Goal: Information Seeking & Learning: Learn about a topic

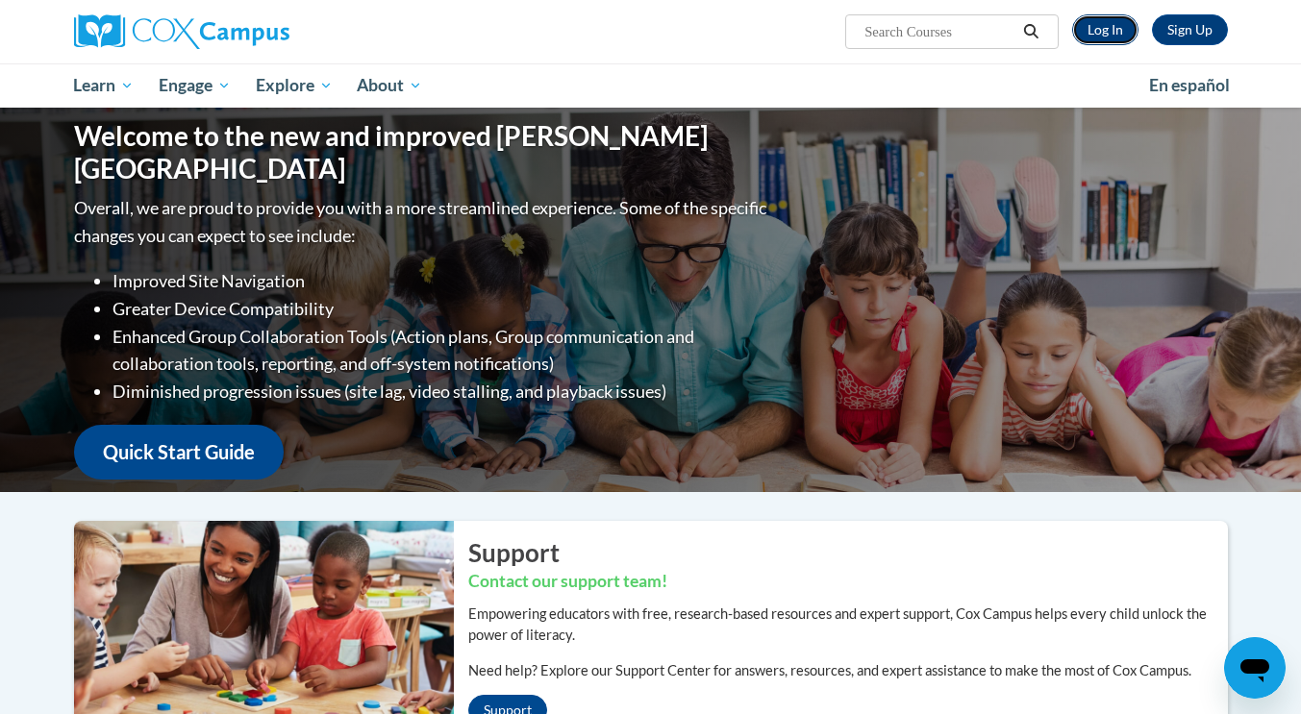
click at [1090, 28] on link "Log In" at bounding box center [1105, 29] width 66 height 31
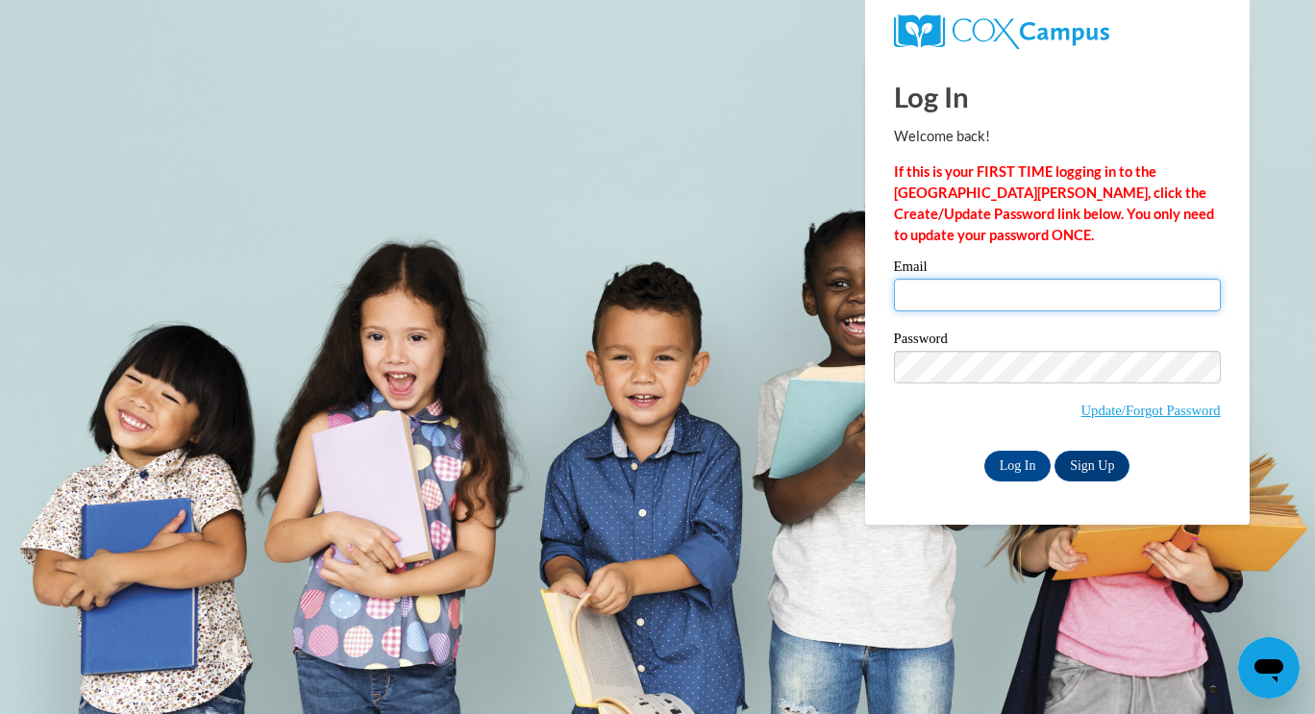
type input "tonyah@ymcaatlanta.org"
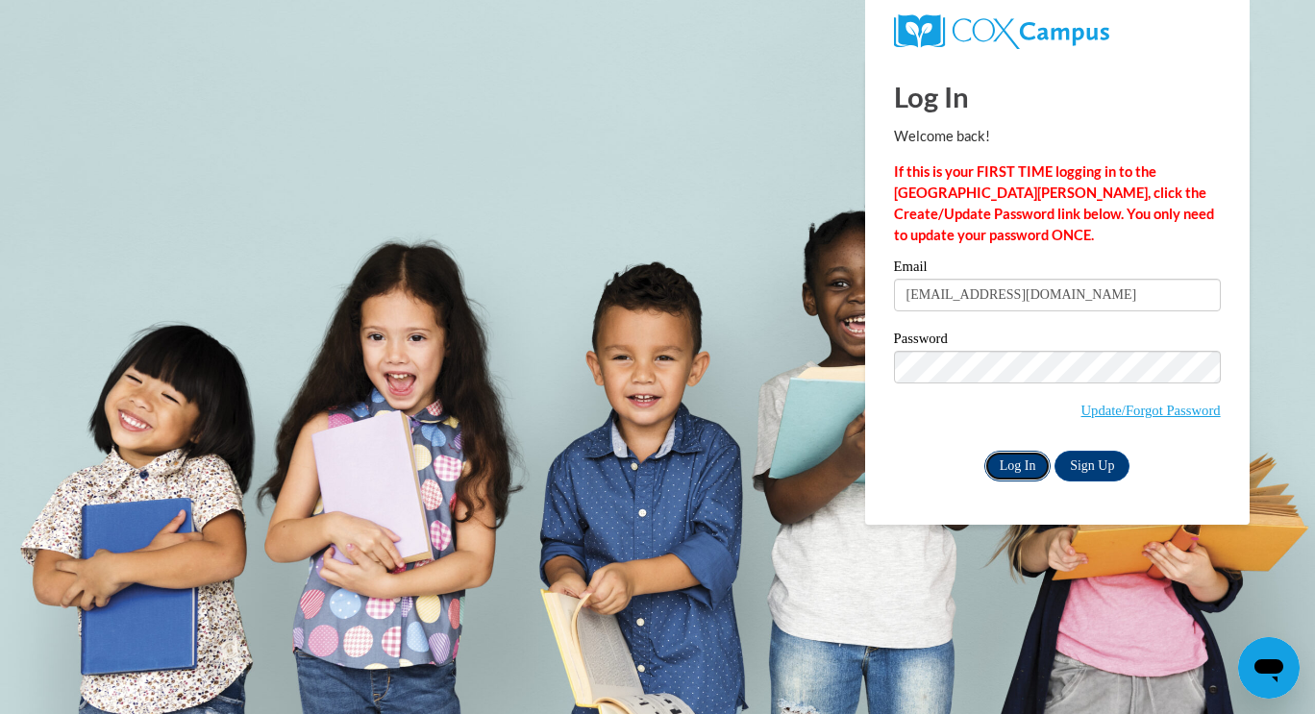
click at [1014, 479] on input "Log In" at bounding box center [1017, 466] width 67 height 31
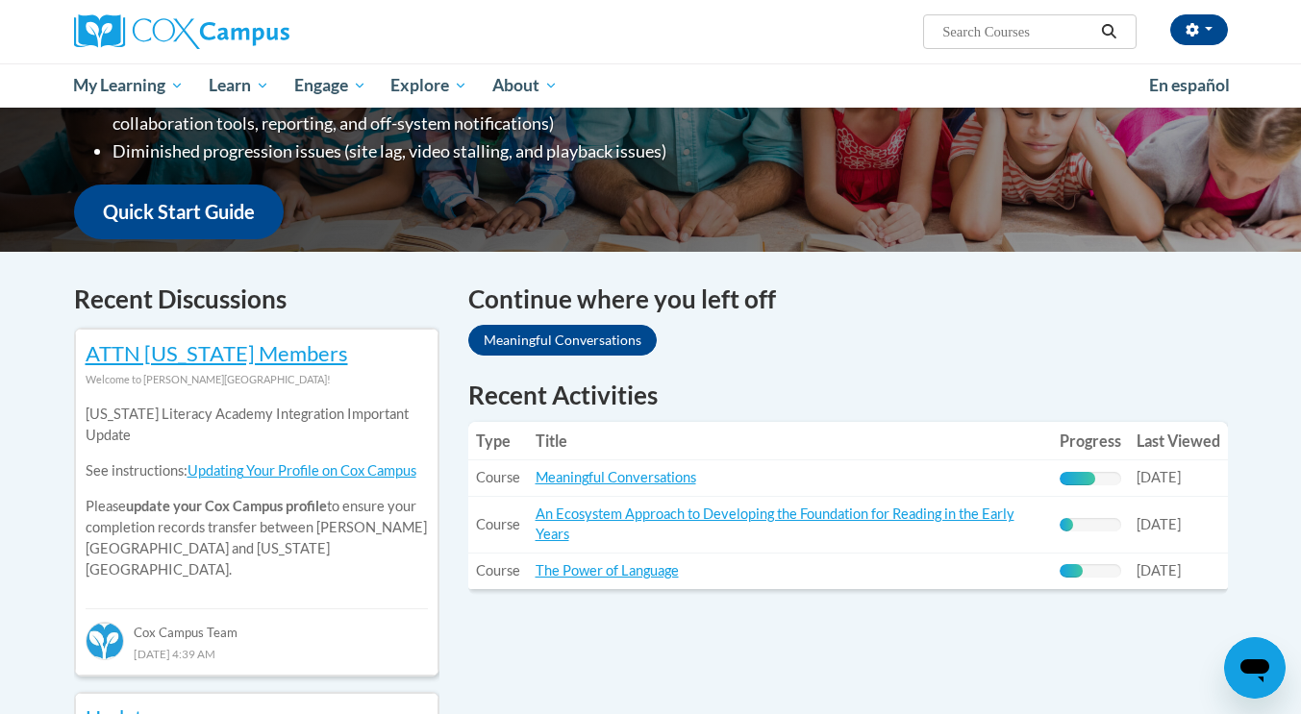
scroll to position [425, 0]
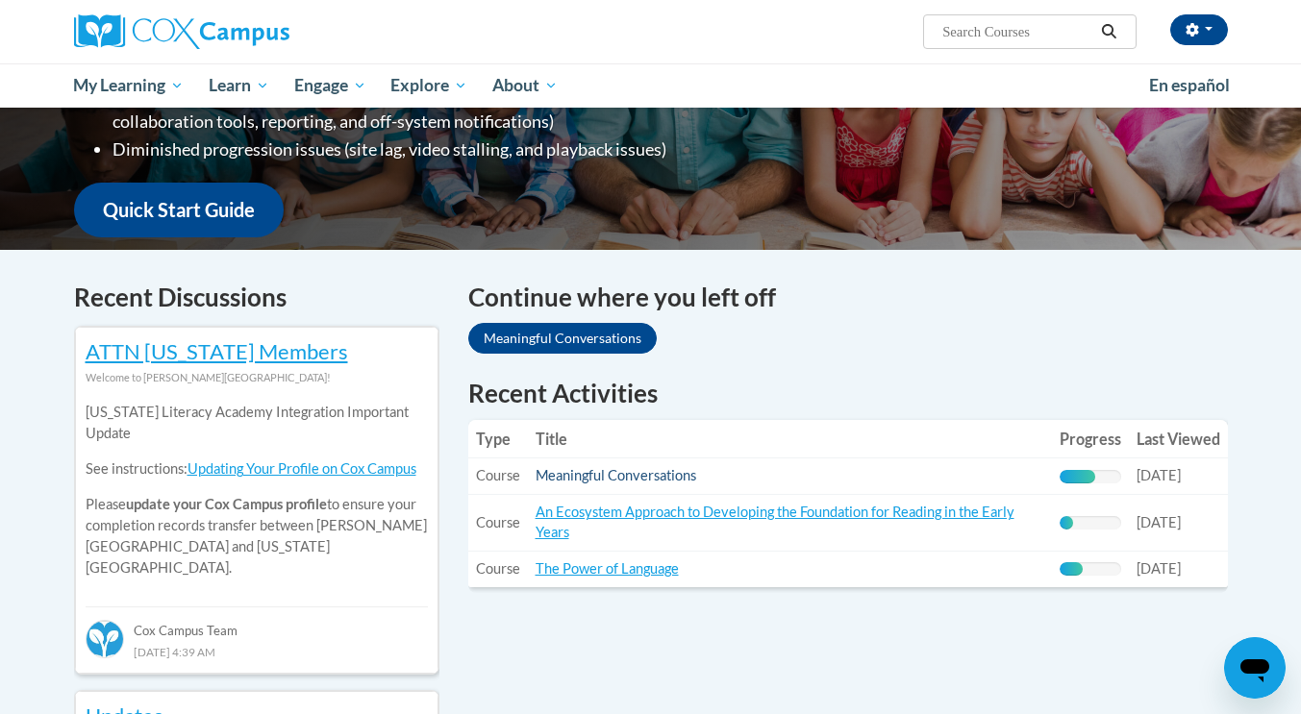
click at [646, 477] on link "Meaningful Conversations" at bounding box center [615, 475] width 161 height 16
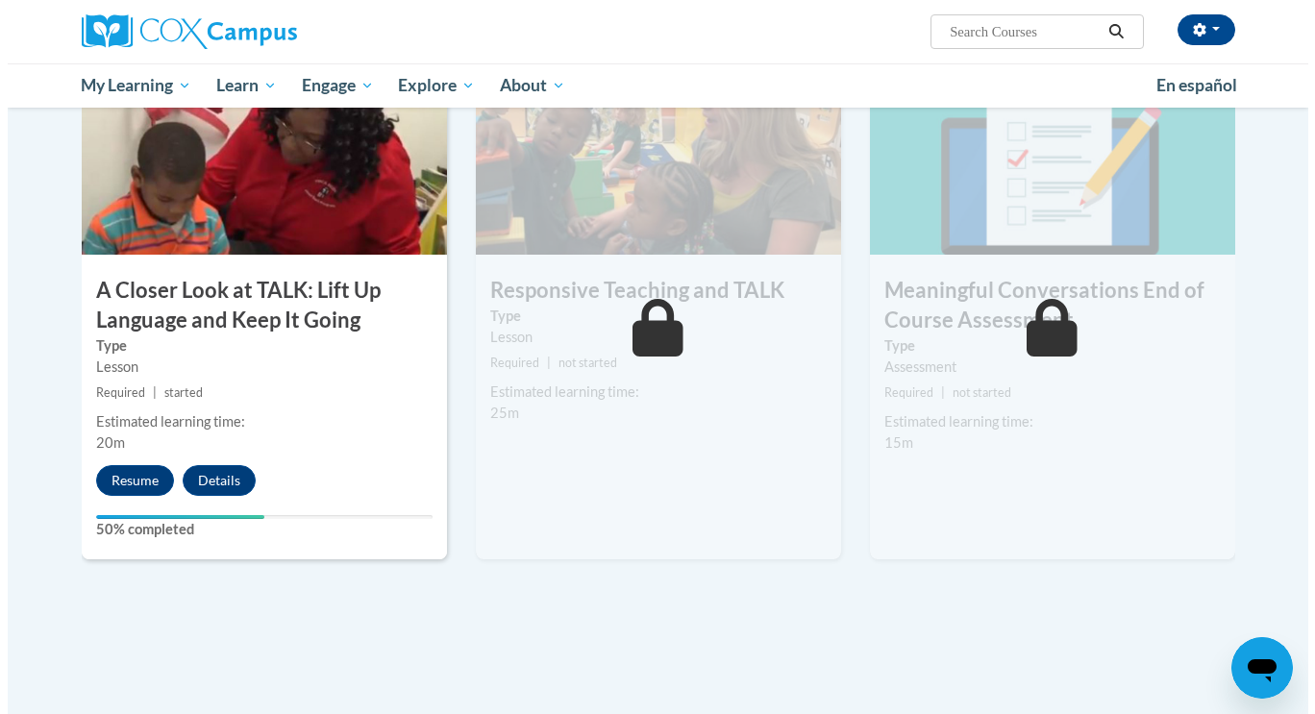
scroll to position [995, 0]
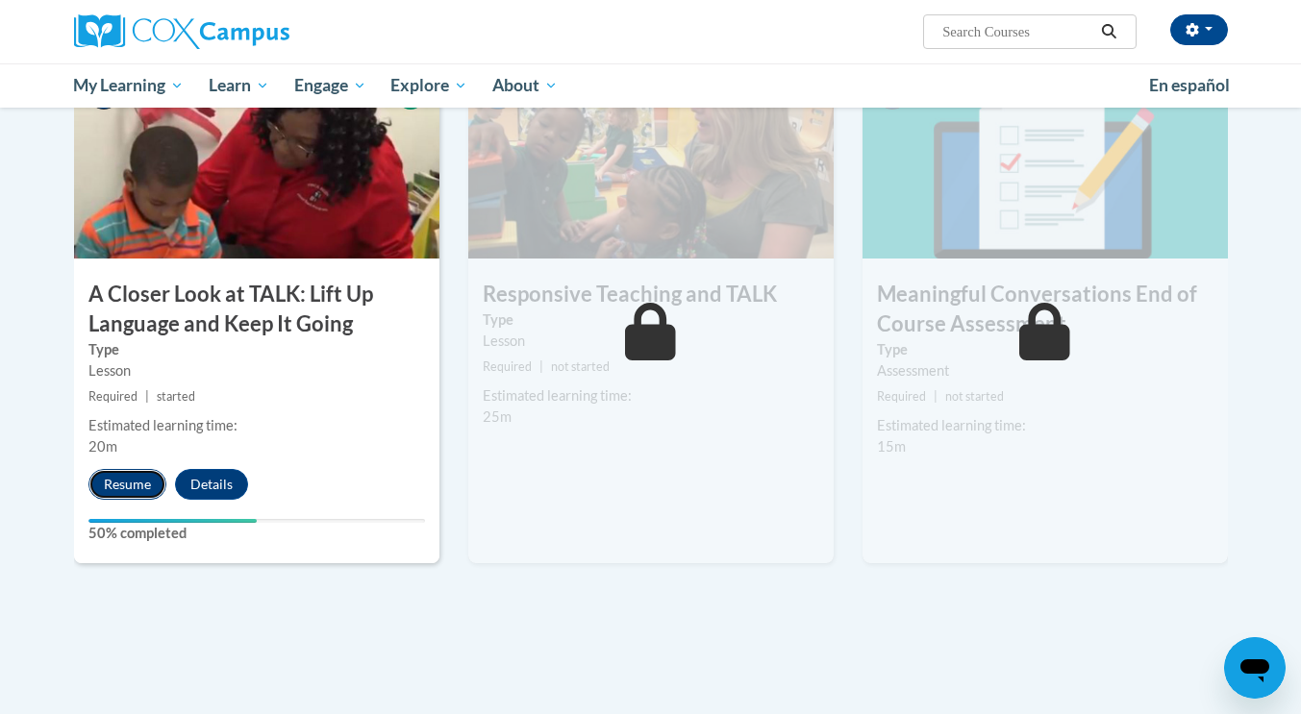
click at [133, 491] on button "Resume" at bounding box center [127, 484] width 78 height 31
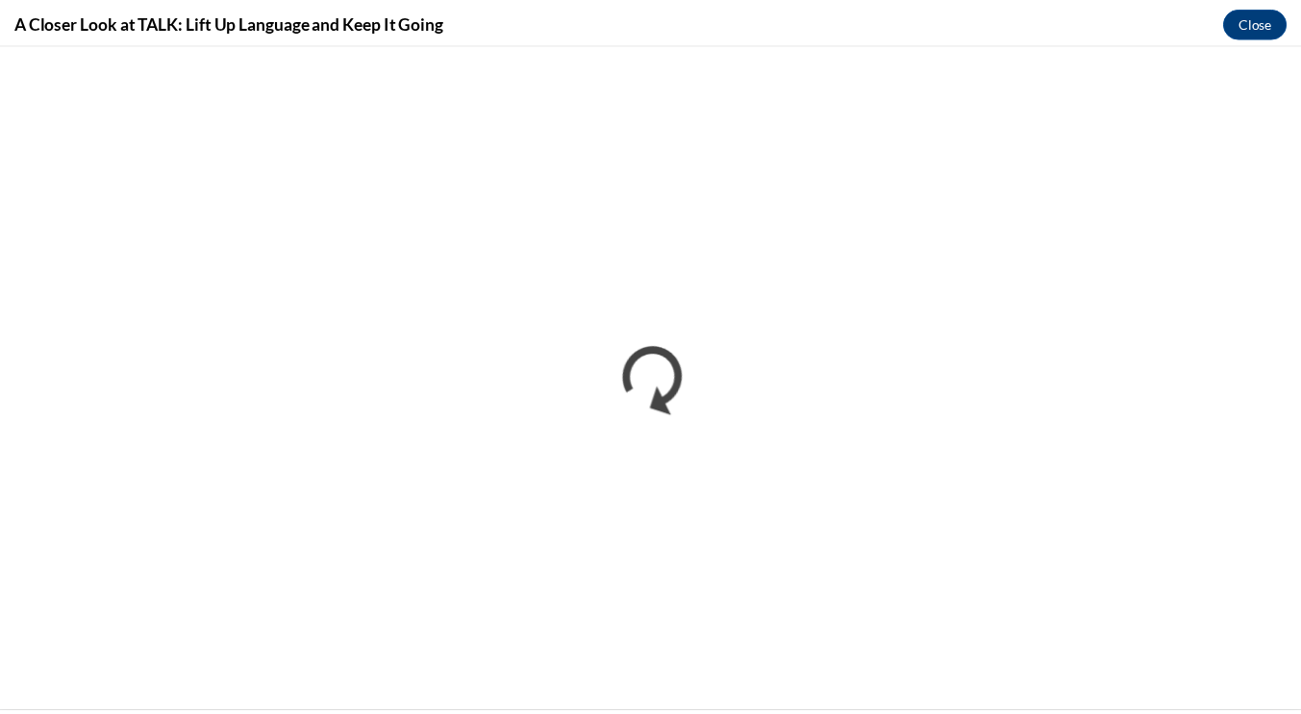
scroll to position [0, 0]
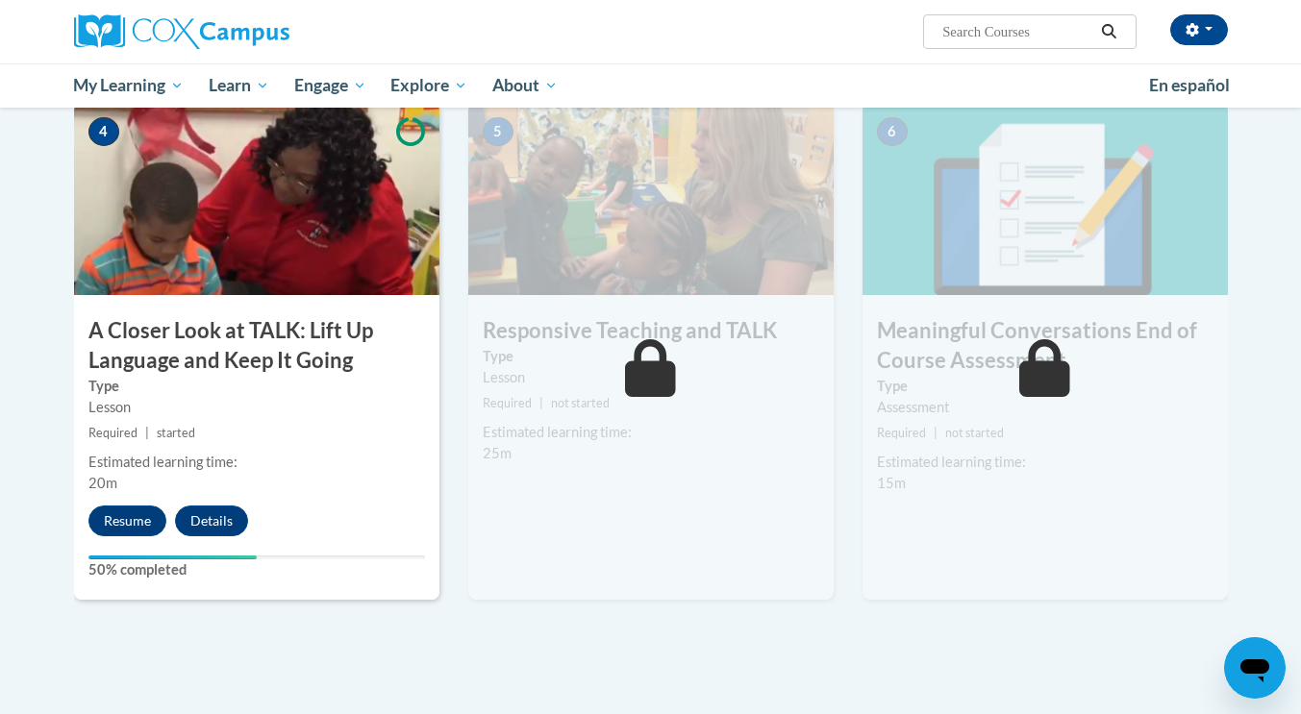
scroll to position [966, 0]
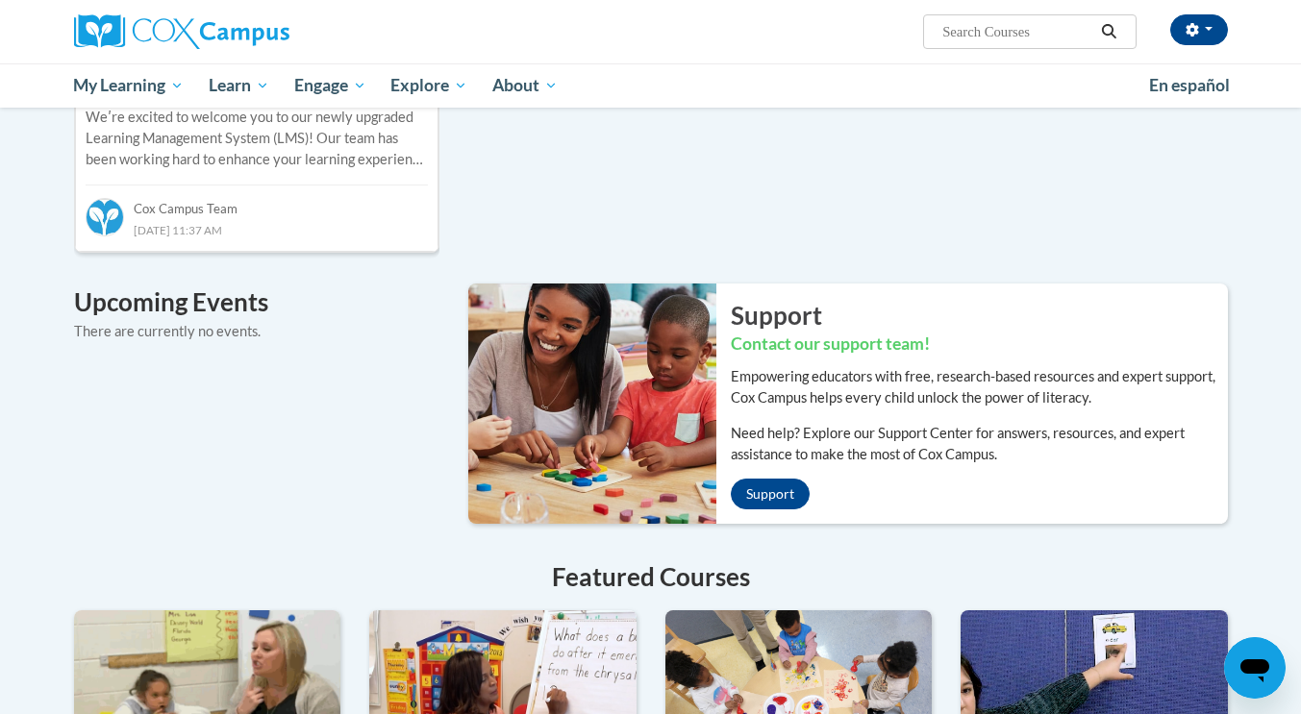
scroll to position [1802, 0]
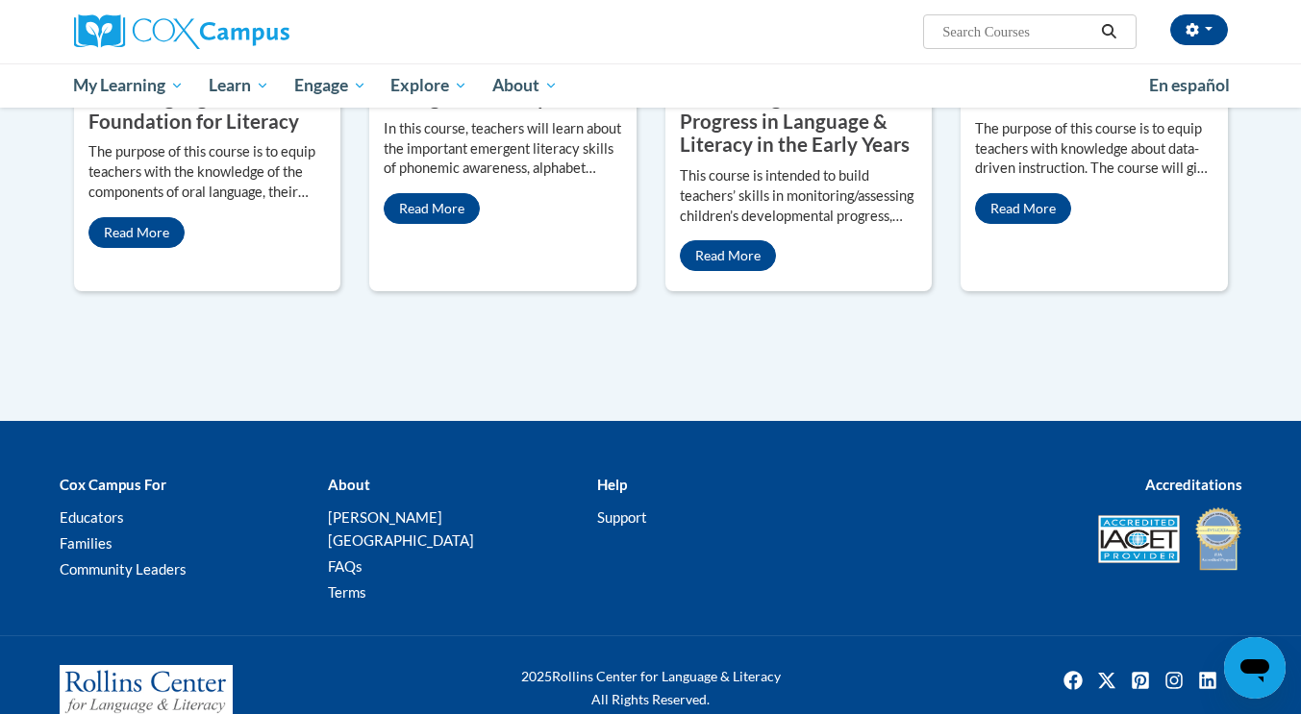
drag, startPoint x: 605, startPoint y: 382, endPoint x: 881, endPoint y: 346, distance: 278.2
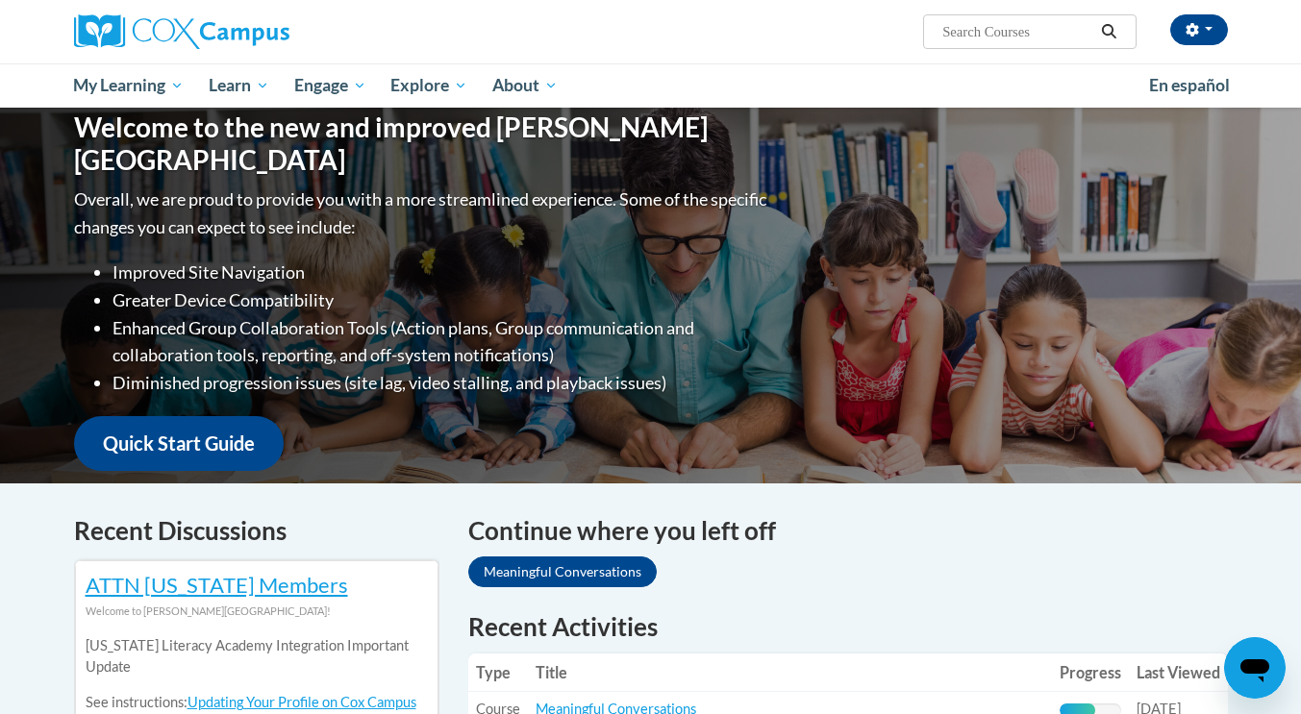
scroll to position [0, 0]
